Goal: Task Accomplishment & Management: Use online tool/utility

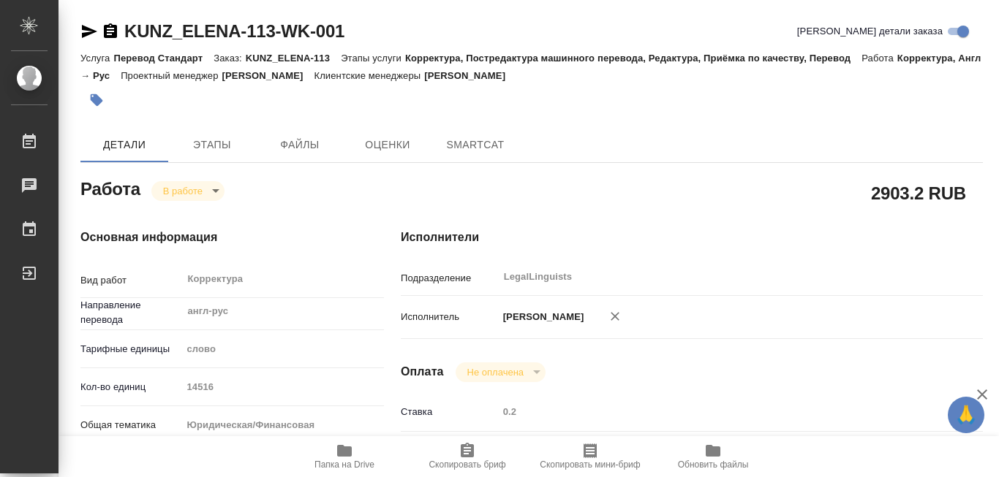
type textarea "x"
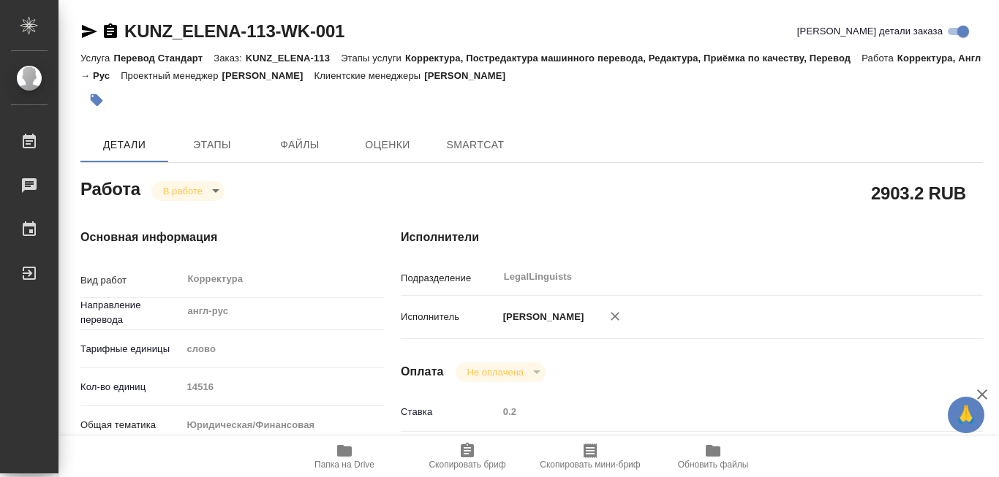
type textarea "x"
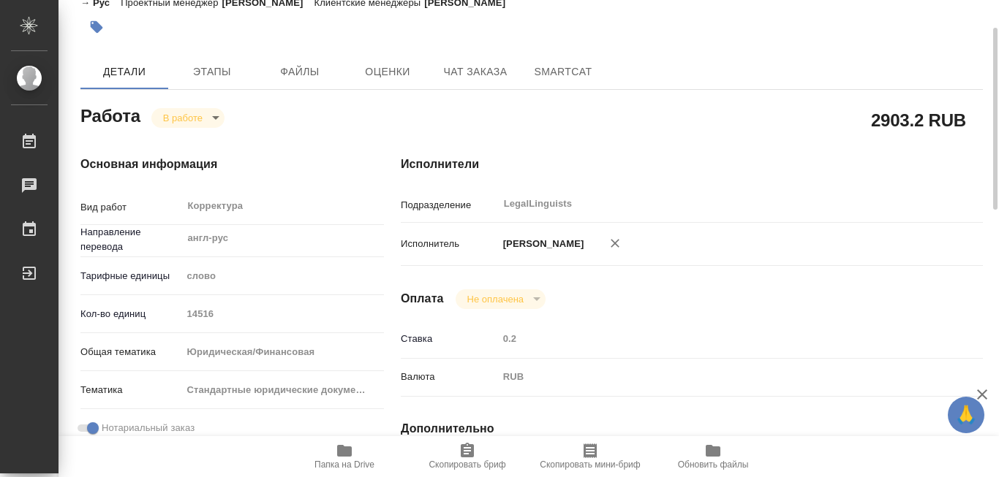
type textarea "x"
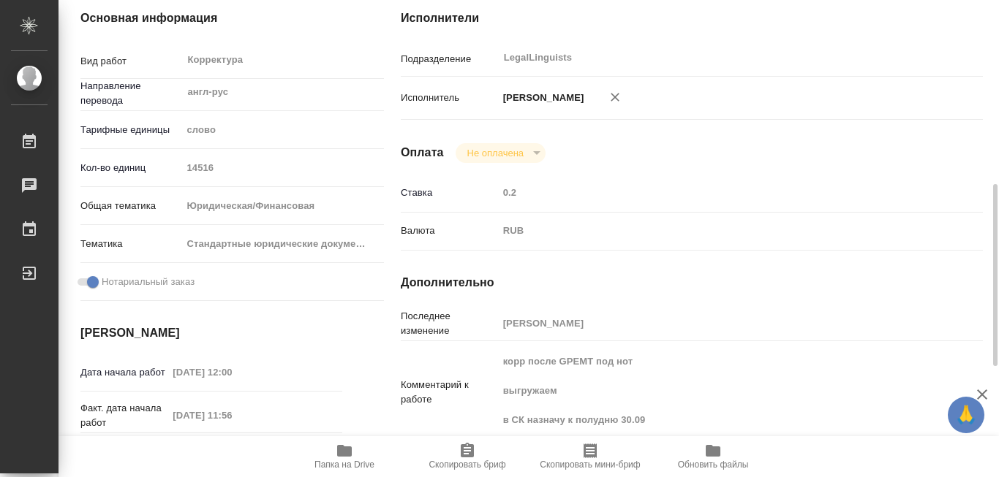
scroll to position [366, 0]
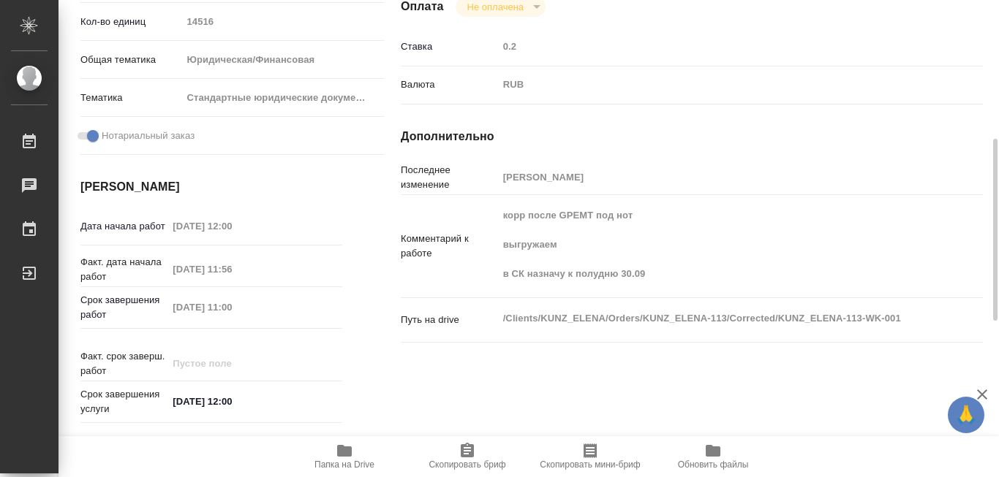
type textarea "x"
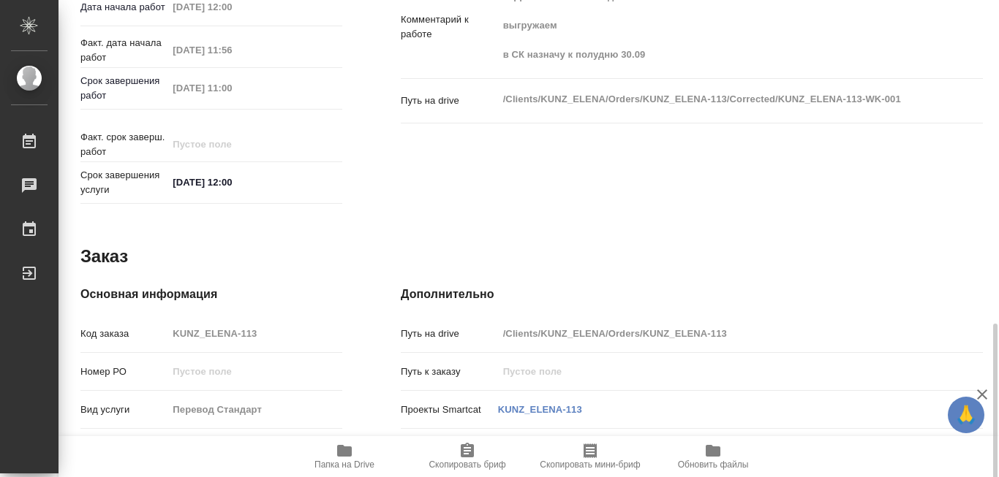
scroll to position [658, 0]
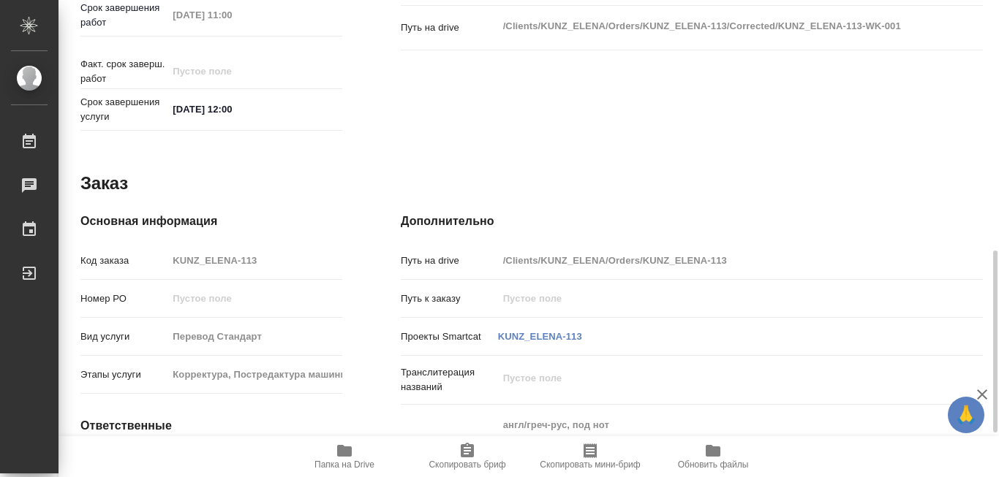
drag, startPoint x: 643, startPoint y: 253, endPoint x: 729, endPoint y: 251, distance: 86.3
click at [729, 251] on input "/Clients/KUNZ_ELENA/Orders/KUNZ_ELENA-113" at bounding box center [716, 260] width 436 height 21
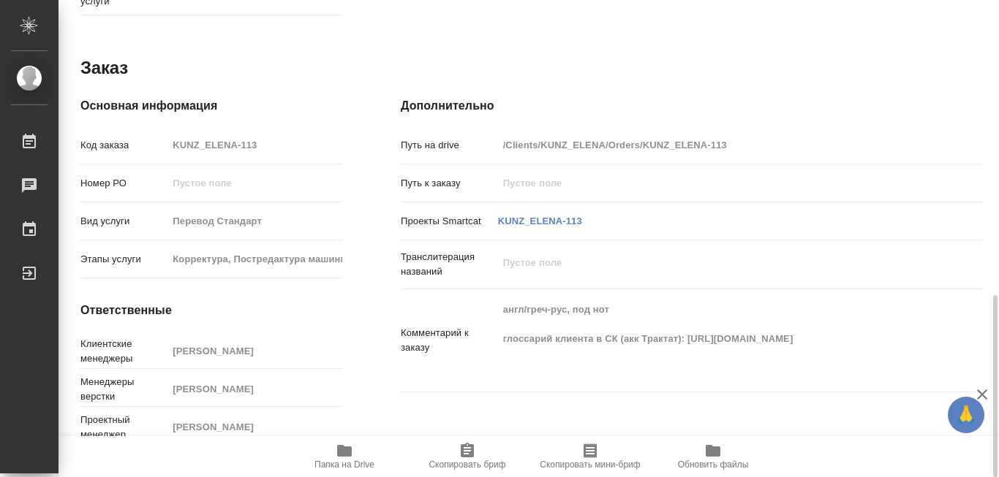
drag, startPoint x: 689, startPoint y: 325, endPoint x: 697, endPoint y: 341, distance: 18.3
click at [697, 341] on textarea "англ/греч-рус, под нот глоссарий клиента в СК (акк Трактат): [URL][DOMAIN_NAME]" at bounding box center [716, 339] width 436 height 83
drag, startPoint x: 688, startPoint y: 328, endPoint x: 694, endPoint y: 338, distance: 11.8
click at [694, 338] on textarea "англ/греч-рус, под нот глоссарий клиента в СК (акк Трактат): [URL][DOMAIN_NAME]" at bounding box center [716, 339] width 436 height 83
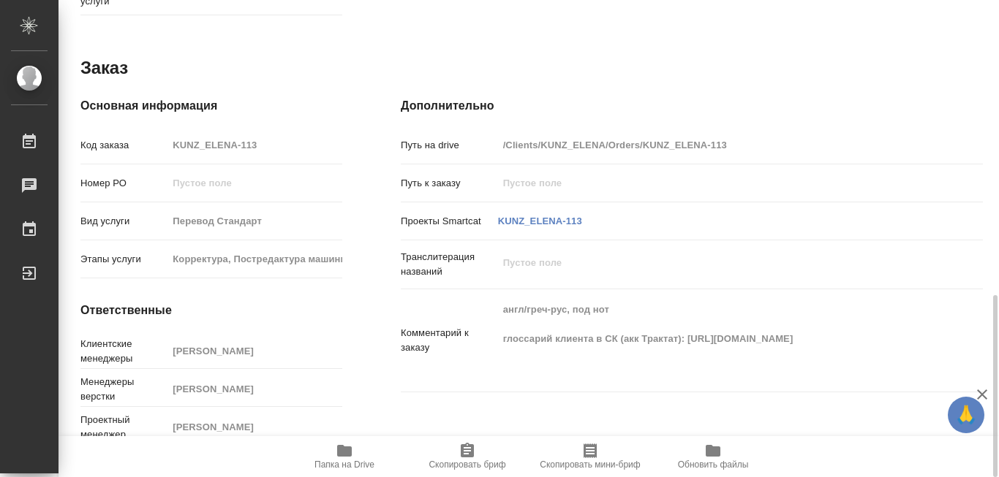
click at [347, 443] on icon "button" at bounding box center [345, 451] width 18 height 18
